Goal: Task Accomplishment & Management: Manage account settings

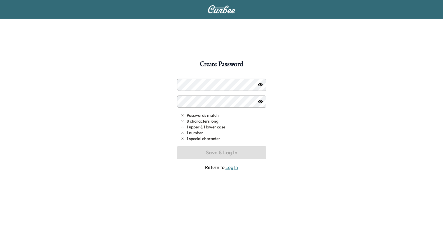
click at [235, 167] on link "Log In" at bounding box center [231, 167] width 13 height 6
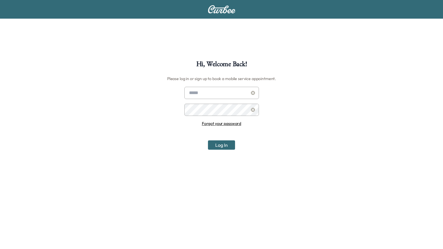
click at [219, 97] on input "text" at bounding box center [221, 93] width 74 height 12
type input "**********"
click at [208, 140] on button "Log In" at bounding box center [221, 144] width 27 height 9
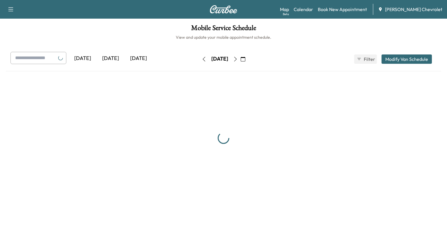
click at [140, 60] on div "[DATE]" at bounding box center [139, 58] width 28 height 13
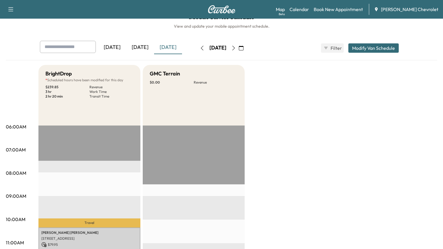
scroll to position [10, 0]
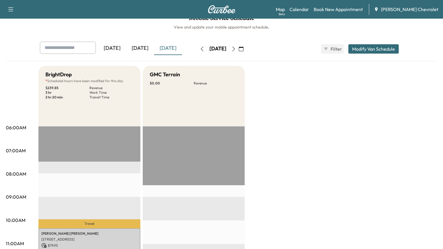
click at [238, 50] on button "button" at bounding box center [233, 48] width 10 height 9
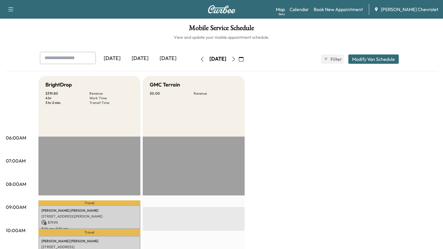
click at [236, 61] on icon "button" at bounding box center [233, 59] width 5 height 5
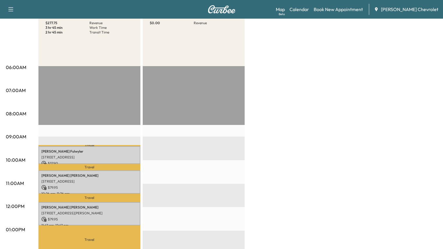
scroll to position [71, 0]
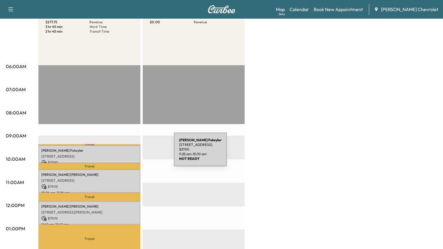
click at [130, 153] on div "[PERSON_NAME] [STREET_ADDRESS] $ 37.90 9:25 am - 10:10 am" at bounding box center [89, 154] width 102 height 18
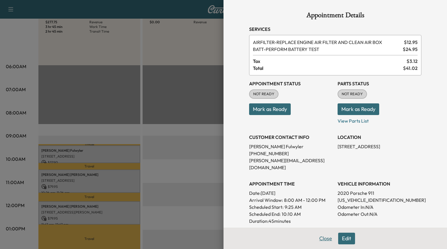
click at [319, 236] on button "Close" at bounding box center [325, 238] width 20 height 12
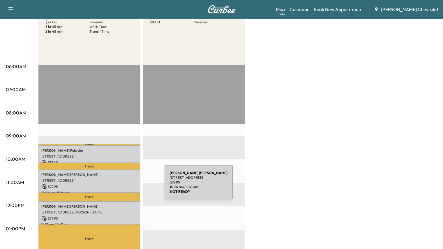
click at [121, 186] on p "$ 79.95" at bounding box center [89, 186] width 96 height 5
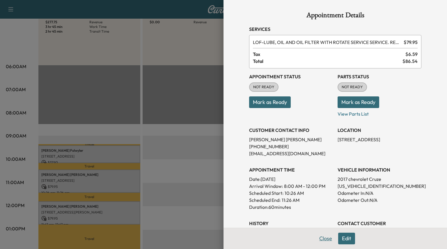
click at [321, 235] on button "Close" at bounding box center [325, 238] width 20 height 12
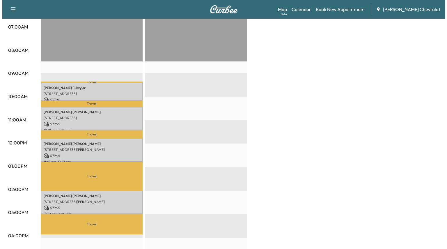
scroll to position [136, 0]
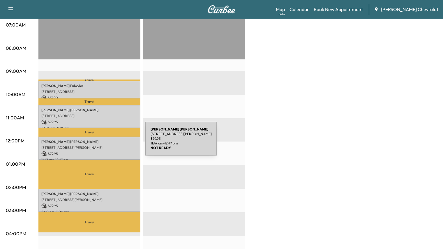
click at [102, 142] on p "[PERSON_NAME]" at bounding box center [89, 141] width 96 height 5
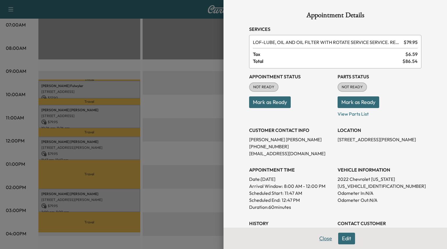
click at [319, 238] on button "Close" at bounding box center [325, 238] width 20 height 12
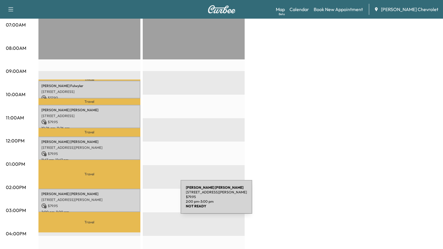
click at [137, 200] on div "[PERSON_NAME] [STREET_ADDRESS][PERSON_NAME] $ 79.95 2:00 pm - 3:00 pm" at bounding box center [89, 201] width 102 height 24
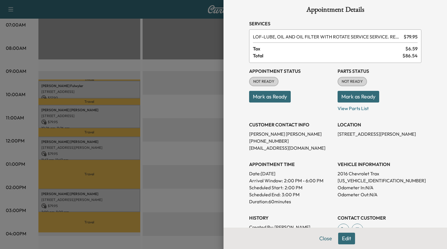
scroll to position [0, 0]
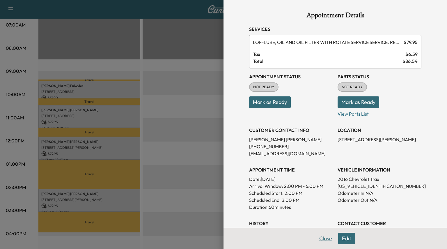
click at [317, 233] on button "Close" at bounding box center [325, 238] width 20 height 12
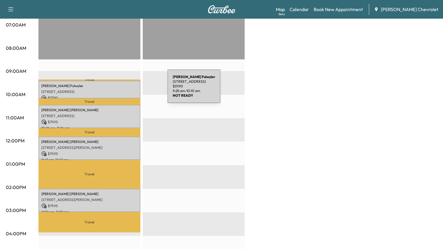
click at [124, 90] on p "[STREET_ADDRESS]" at bounding box center [89, 91] width 96 height 5
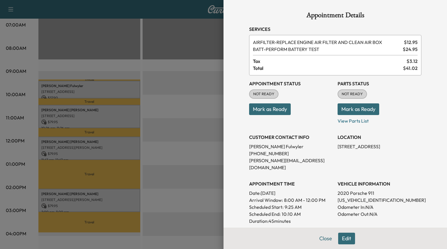
click at [314, 83] on h3 "Appointment Status" at bounding box center [291, 83] width 84 height 7
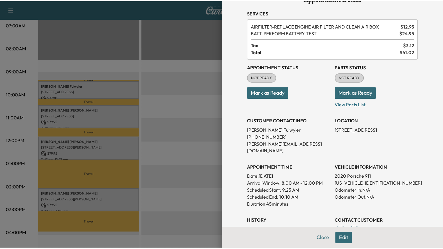
scroll to position [17, 0]
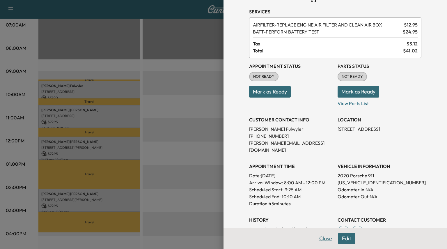
click at [327, 234] on button "Close" at bounding box center [325, 238] width 20 height 12
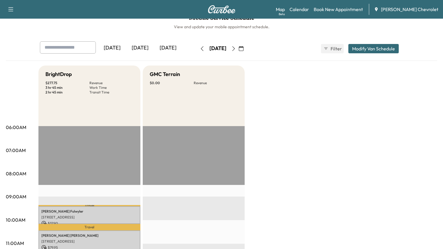
scroll to position [0, 0]
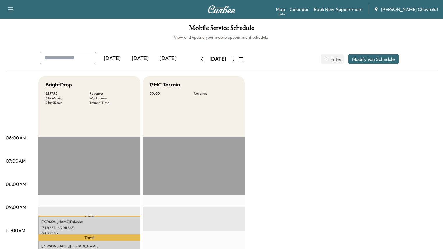
click at [238, 60] on button "button" at bounding box center [233, 58] width 10 height 9
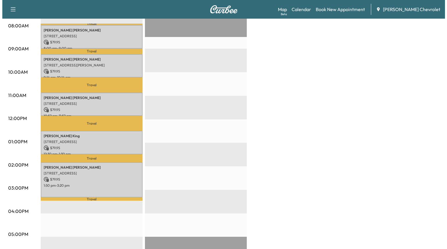
scroll to position [158, 0]
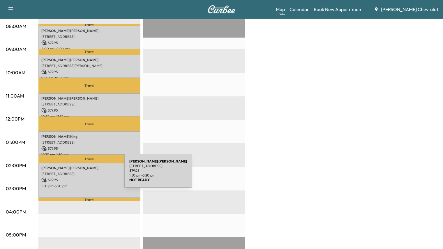
click at [80, 174] on div "[PERSON_NAME] [STREET_ADDRESS][PERSON_NAME][PERSON_NAME] $ 79.95 1:50 pm - 3:20…" at bounding box center [89, 180] width 102 height 35
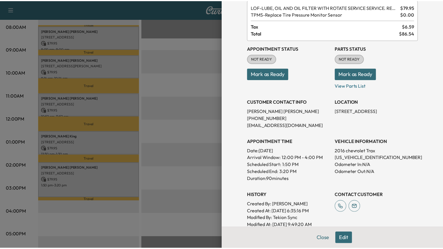
scroll to position [0, 0]
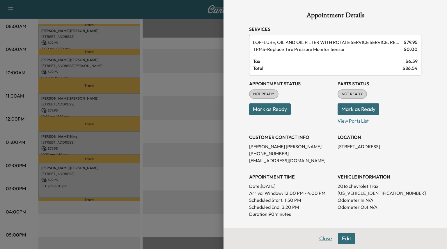
click at [322, 238] on button "Close" at bounding box center [325, 238] width 20 height 12
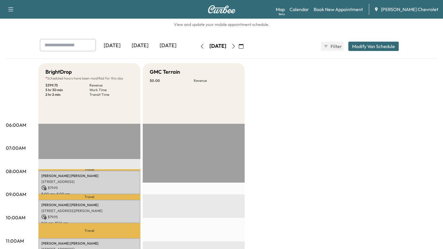
scroll to position [11, 0]
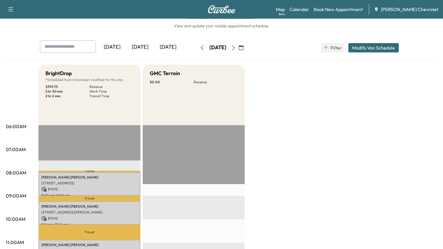
click at [386, 46] on button "Modify Van Schedule" at bounding box center [373, 47] width 50 height 9
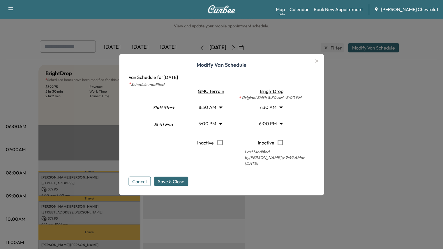
click at [145, 176] on button "Cancel" at bounding box center [139, 180] width 22 height 9
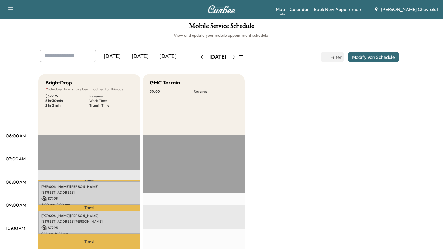
scroll to position [0, 0]
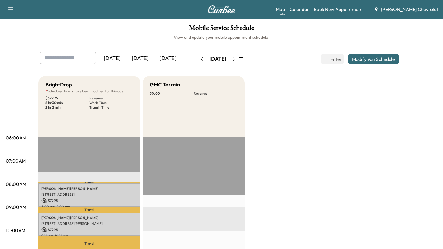
click at [238, 63] on button "button" at bounding box center [233, 58] width 10 height 9
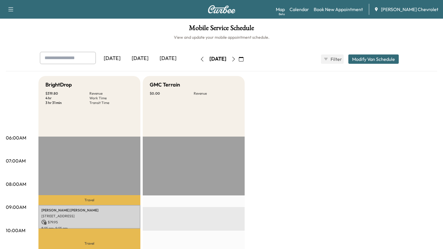
click at [246, 63] on button "button" at bounding box center [241, 58] width 10 height 9
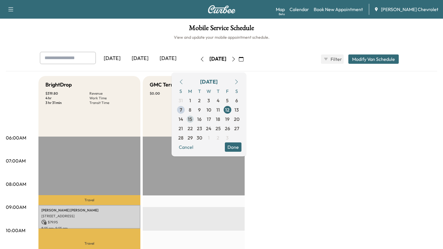
click at [192, 118] on span "15" at bounding box center [190, 119] width 4 height 7
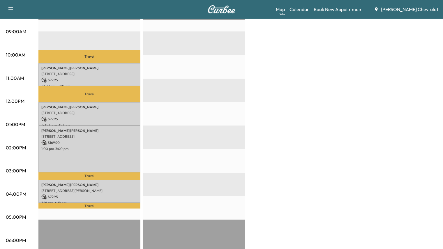
scroll to position [179, 0]
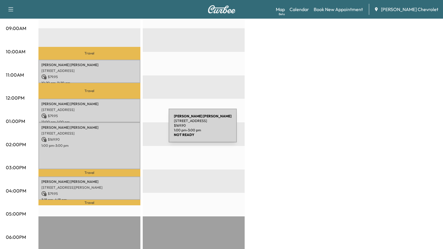
click at [125, 131] on p "[STREET_ADDRESS]" at bounding box center [89, 133] width 96 height 5
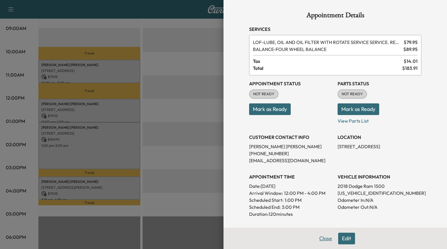
click at [317, 236] on button "Close" at bounding box center [325, 238] width 20 height 12
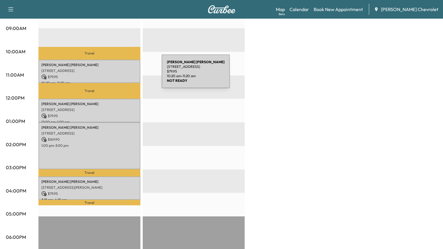
click at [118, 75] on p "$ 79.95" at bounding box center [89, 76] width 96 height 5
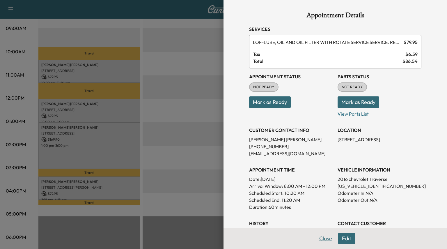
click at [315, 236] on button "Close" at bounding box center [325, 238] width 20 height 12
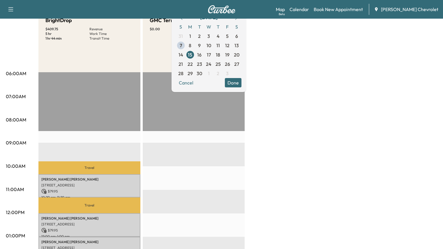
scroll to position [15, 0]
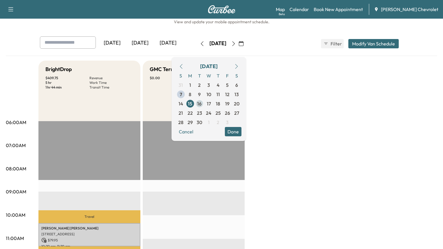
click at [201, 105] on span "16" at bounding box center [199, 103] width 4 height 7
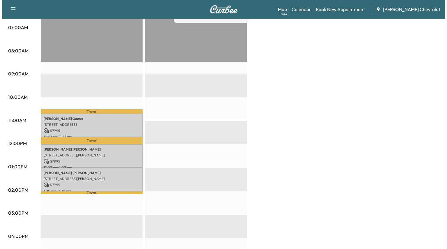
scroll to position [134, 0]
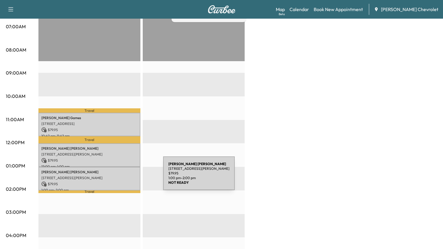
click at [119, 176] on p "[STREET_ADDRESS][PERSON_NAME]" at bounding box center [89, 177] width 96 height 5
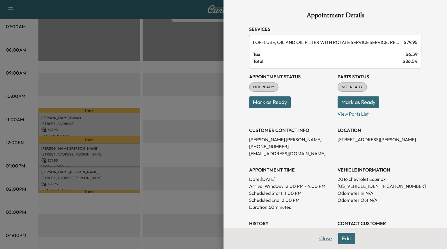
click at [315, 234] on button "Close" at bounding box center [325, 238] width 20 height 12
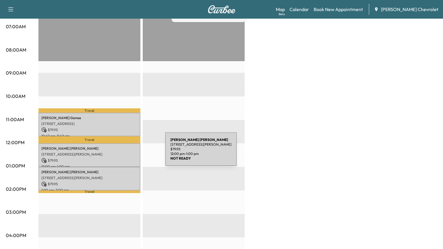
click at [121, 152] on p "[STREET_ADDRESS][PERSON_NAME]" at bounding box center [89, 154] width 96 height 5
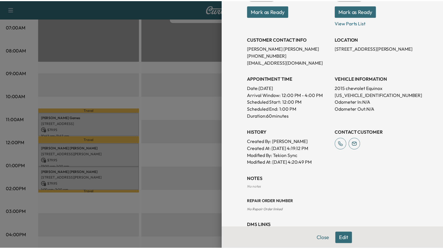
scroll to position [114, 0]
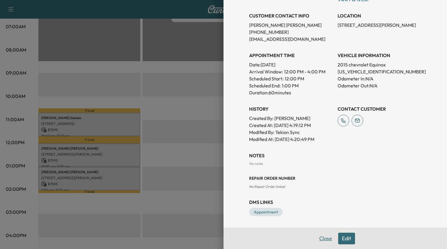
click at [319, 236] on button "Close" at bounding box center [325, 238] width 20 height 12
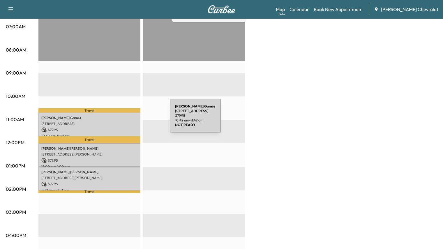
click at [126, 119] on div "[PERSON_NAME] Games [STREET_ADDRESS] $ 79.95 10:42 am - 11:42 am" at bounding box center [89, 125] width 102 height 24
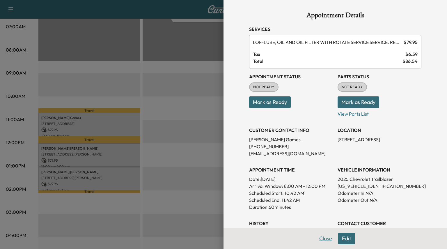
click at [315, 241] on button "Close" at bounding box center [325, 238] width 20 height 12
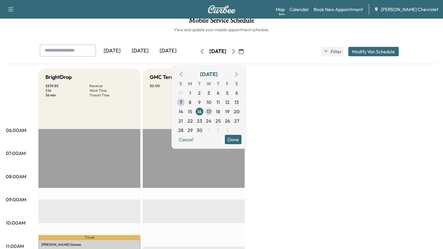
scroll to position [7, 0]
click at [213, 111] on span "17" at bounding box center [208, 111] width 9 height 9
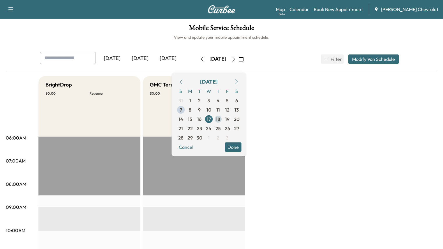
click at [220, 120] on span "18" at bounding box center [218, 119] width 4 height 7
click at [229, 120] on span "19" at bounding box center [227, 119] width 4 height 7
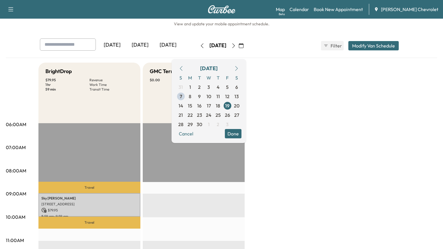
scroll to position [12, 0]
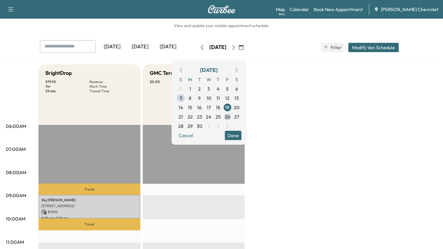
click at [230, 115] on span "26" at bounding box center [227, 116] width 5 height 7
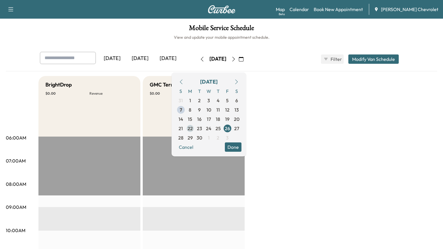
click at [195, 130] on span "22" at bounding box center [189, 128] width 9 height 9
click at [202, 129] on span "23" at bounding box center [199, 128] width 5 height 7
click at [211, 128] on span "24" at bounding box center [209, 128] width 6 height 7
click at [221, 129] on span "25" at bounding box center [217, 128] width 5 height 7
click at [230, 129] on span "26" at bounding box center [227, 128] width 5 height 7
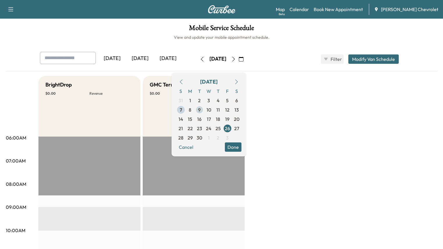
click at [204, 109] on span "9" at bounding box center [199, 109] width 9 height 9
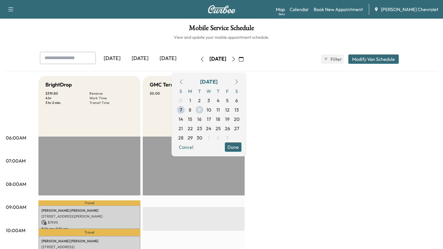
click at [195, 109] on span "8" at bounding box center [189, 109] width 9 height 9
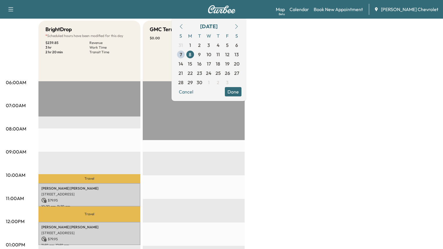
scroll to position [55, 0]
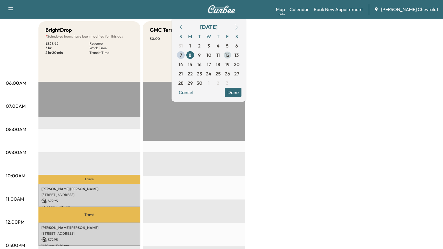
click at [229, 55] on span "12" at bounding box center [227, 55] width 4 height 7
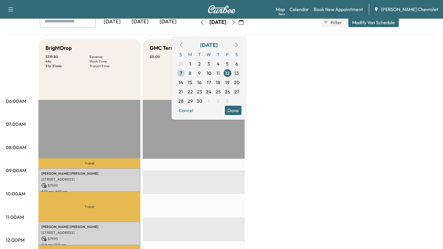
scroll to position [34, 0]
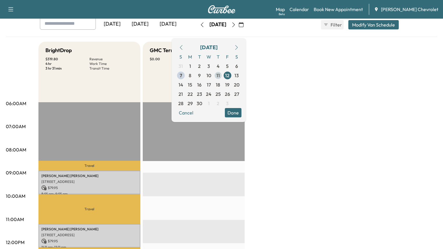
click at [220, 73] on span "11" at bounding box center [217, 75] width 3 height 7
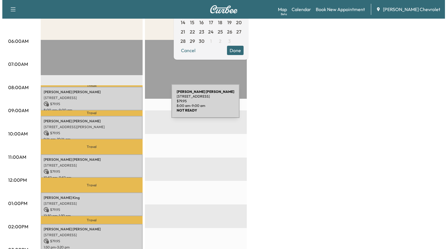
scroll to position [96, 0]
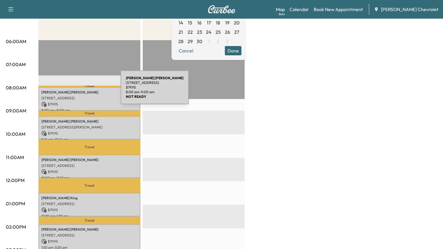
click at [77, 91] on p "[PERSON_NAME]" at bounding box center [89, 92] width 96 height 5
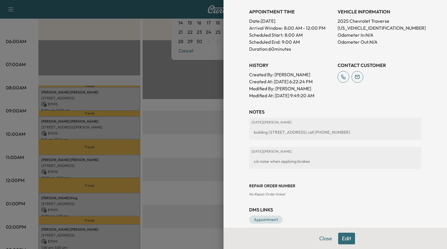
scroll to position [165, 0]
click at [317, 238] on button "Close" at bounding box center [325, 238] width 20 height 12
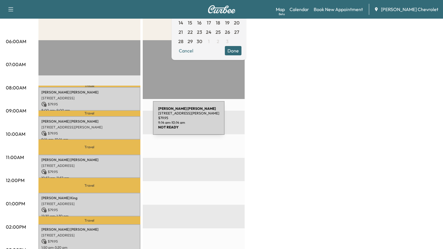
click at [109, 121] on p "[PERSON_NAME]" at bounding box center [89, 121] width 96 height 5
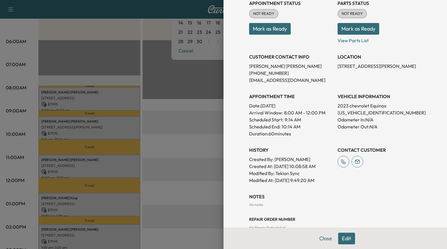
scroll to position [114, 0]
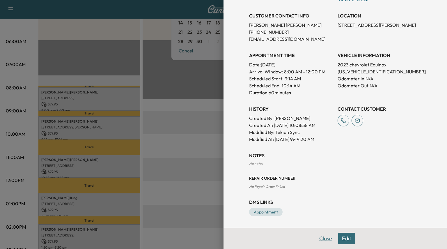
click at [324, 239] on button "Close" at bounding box center [325, 238] width 20 height 12
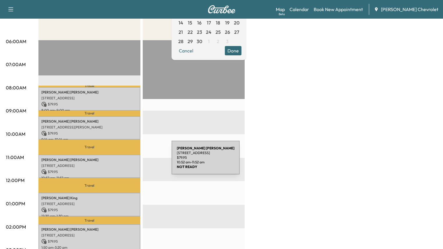
click at [128, 161] on div "[PERSON_NAME] [STREET_ADDRESS] $ 79.95 10:52 am - 11:52 am" at bounding box center [89, 167] width 102 height 24
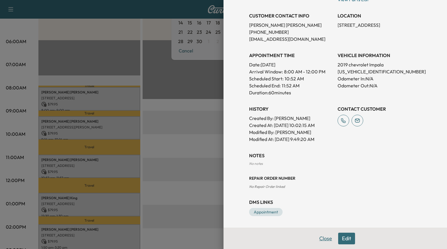
click at [317, 235] on button "Close" at bounding box center [325, 238] width 20 height 12
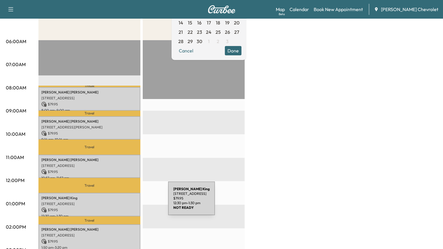
click at [124, 202] on p "[STREET_ADDRESS]" at bounding box center [89, 203] width 96 height 5
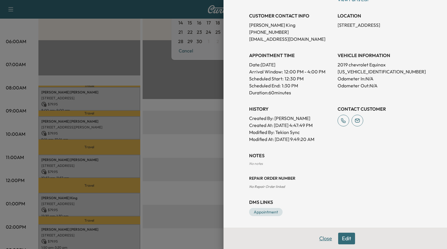
click at [321, 233] on button "Close" at bounding box center [325, 238] width 20 height 12
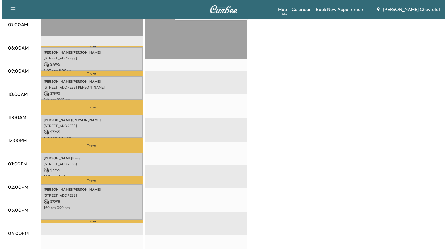
scroll to position [136, 0]
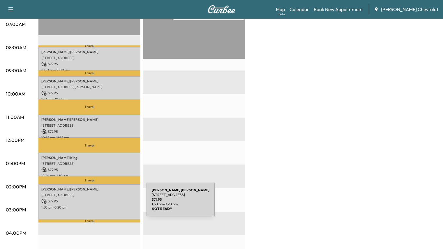
click at [103, 205] on p "1:50 pm - 3:20 pm" at bounding box center [89, 207] width 96 height 5
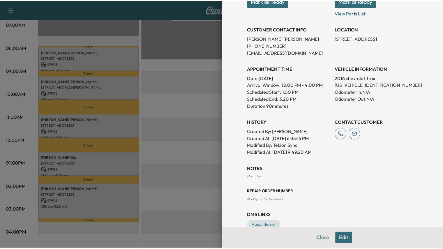
scroll to position [109, 0]
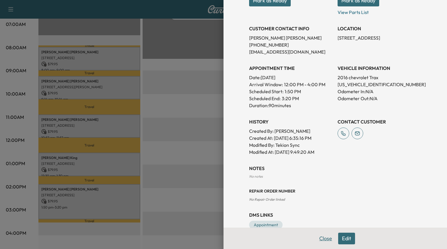
click at [322, 238] on button "Close" at bounding box center [325, 238] width 20 height 12
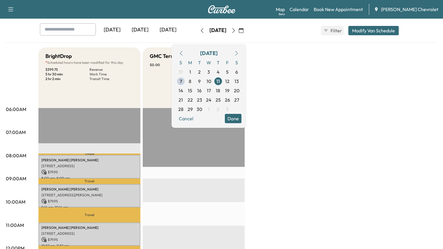
scroll to position [0, 0]
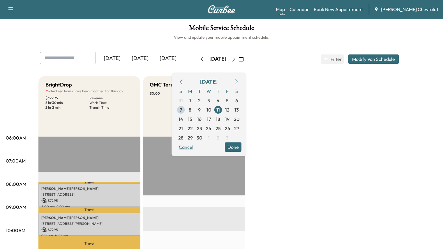
click at [196, 145] on button "Cancel" at bounding box center [186, 146] width 20 height 9
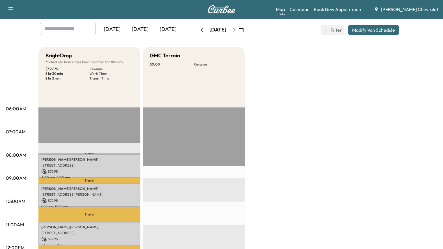
scroll to position [28, 0]
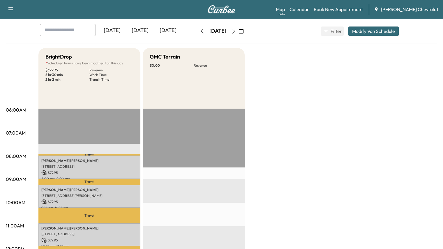
click at [197, 31] on button "button" at bounding box center [202, 30] width 10 height 9
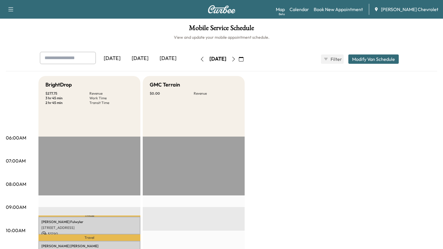
click at [200, 58] on icon "button" at bounding box center [202, 59] width 5 height 5
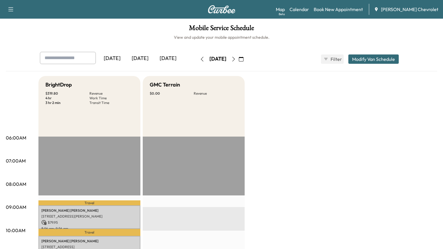
click at [197, 58] on button "button" at bounding box center [202, 58] width 10 height 9
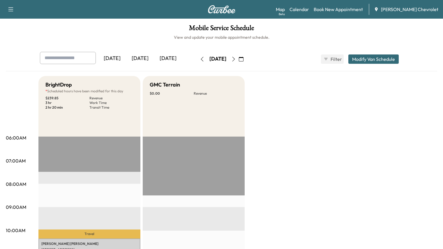
click at [197, 58] on button "button" at bounding box center [202, 58] width 10 height 9
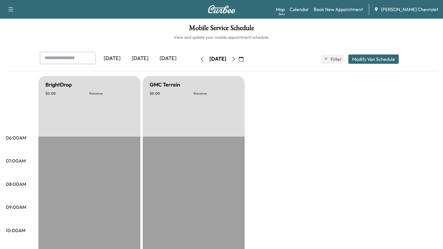
click at [238, 62] on button "button" at bounding box center [233, 58] width 10 height 9
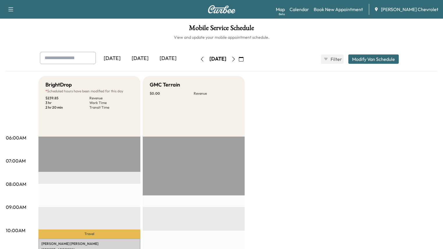
click at [398, 57] on button "Modify Van Schedule" at bounding box center [373, 58] width 50 height 9
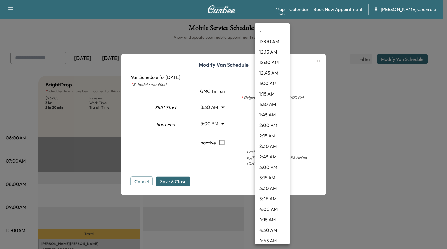
click at [282, 110] on body "Support Log Out Map Beta Calendar Book New Appointment [PERSON_NAME] Chevrolet …" at bounding box center [223, 124] width 447 height 249
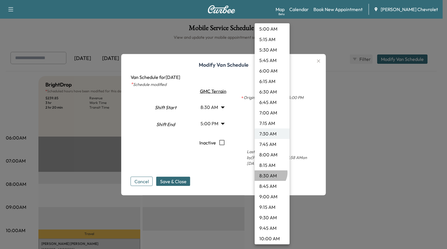
click at [269, 173] on li "8:30 AM" at bounding box center [272, 175] width 35 height 10
type input "***"
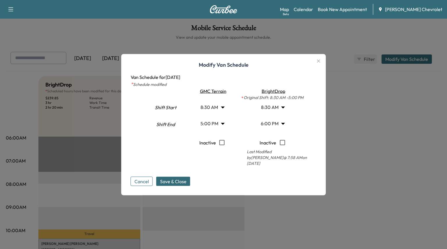
click at [280, 127] on body "Support Log Out Map Beta Calendar Book New Appointment [PERSON_NAME] Chevrolet …" at bounding box center [223, 124] width 447 height 249
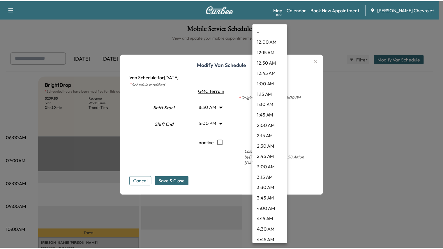
scroll to position [662, 0]
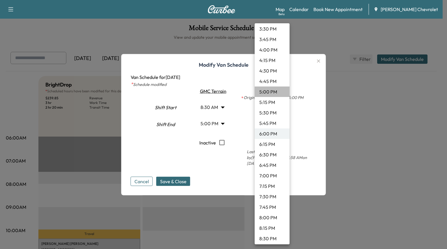
click at [273, 92] on li "5:00 PM" at bounding box center [272, 91] width 35 height 10
type input "**"
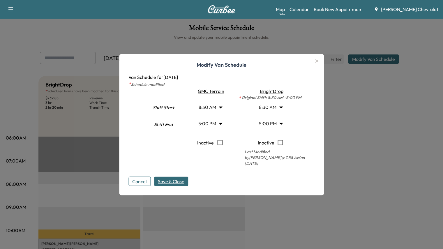
click at [175, 177] on span "Save & Close" at bounding box center [171, 180] width 26 height 7
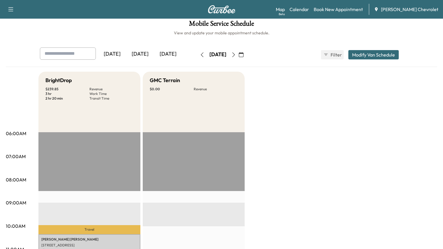
scroll to position [0, 0]
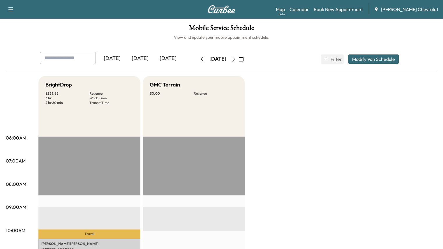
click at [236, 60] on icon "button" at bounding box center [233, 59] width 5 height 5
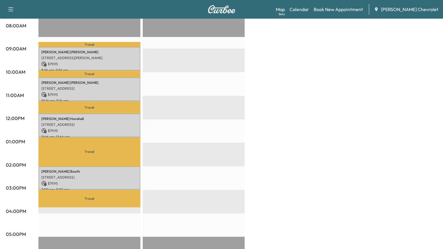
scroll to position [164, 0]
